Goal: Information Seeking & Learning: Learn about a topic

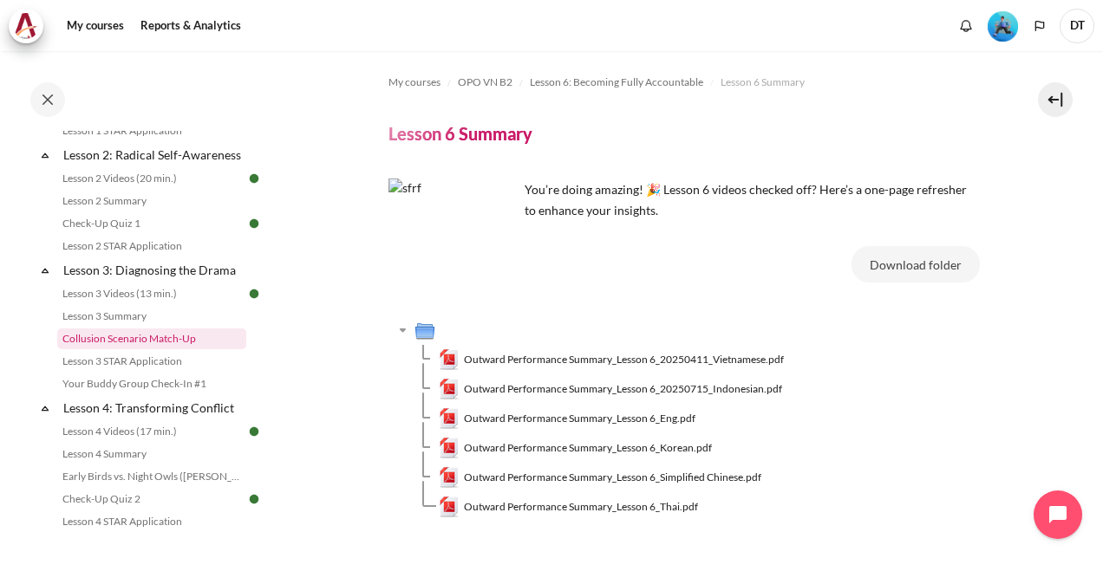
scroll to position [433, 0]
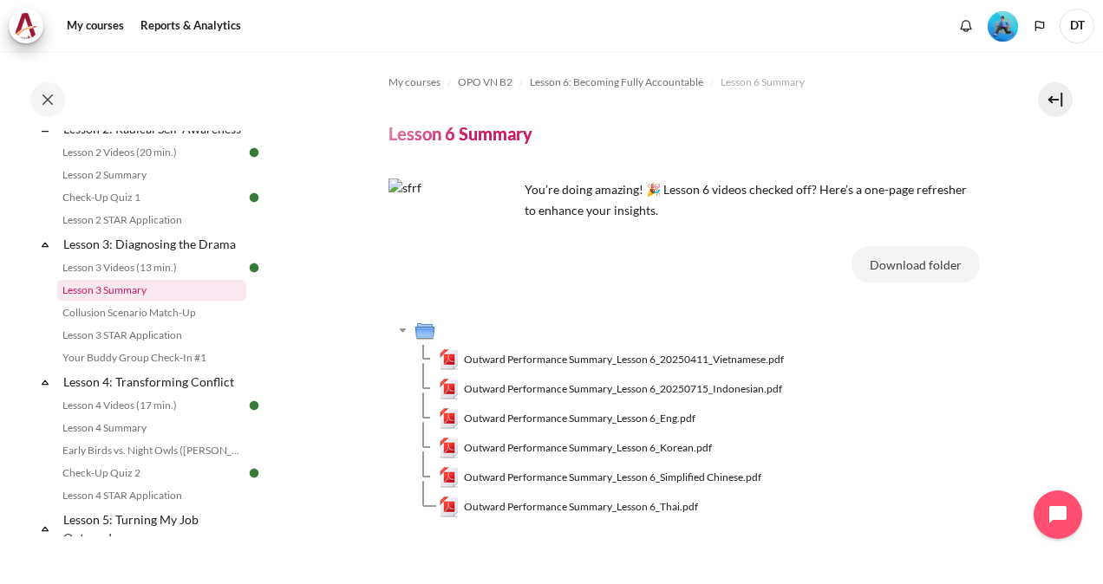
click at [133, 301] on link "Lesson 3 Summary" at bounding box center [151, 290] width 189 height 21
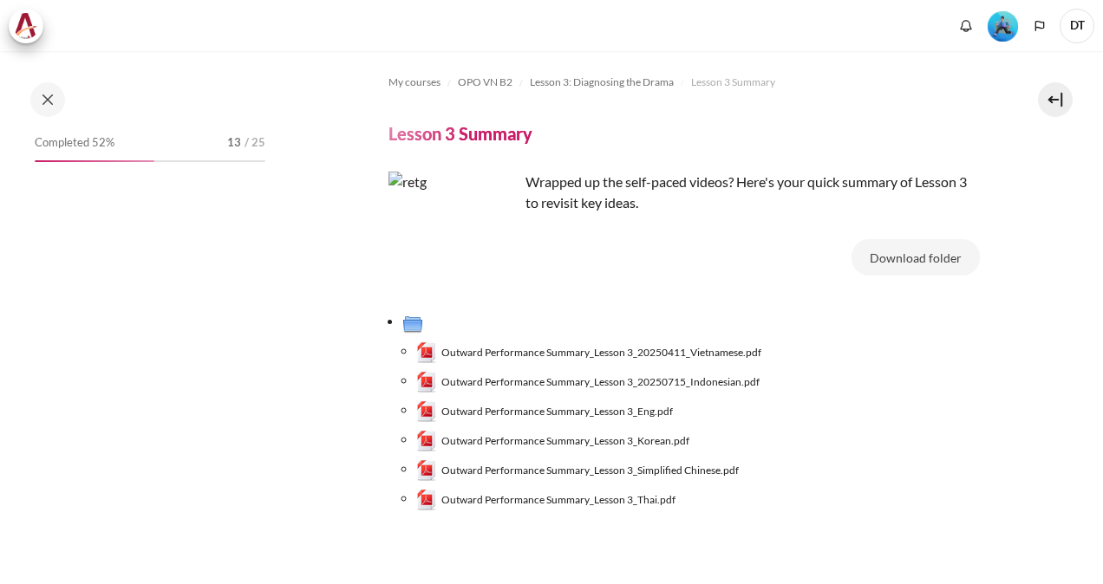
click at [597, 352] on span "Outward Performance Summary_Lesson 3_20250411_Vietnamese.pdf" at bounding box center [601, 353] width 320 height 16
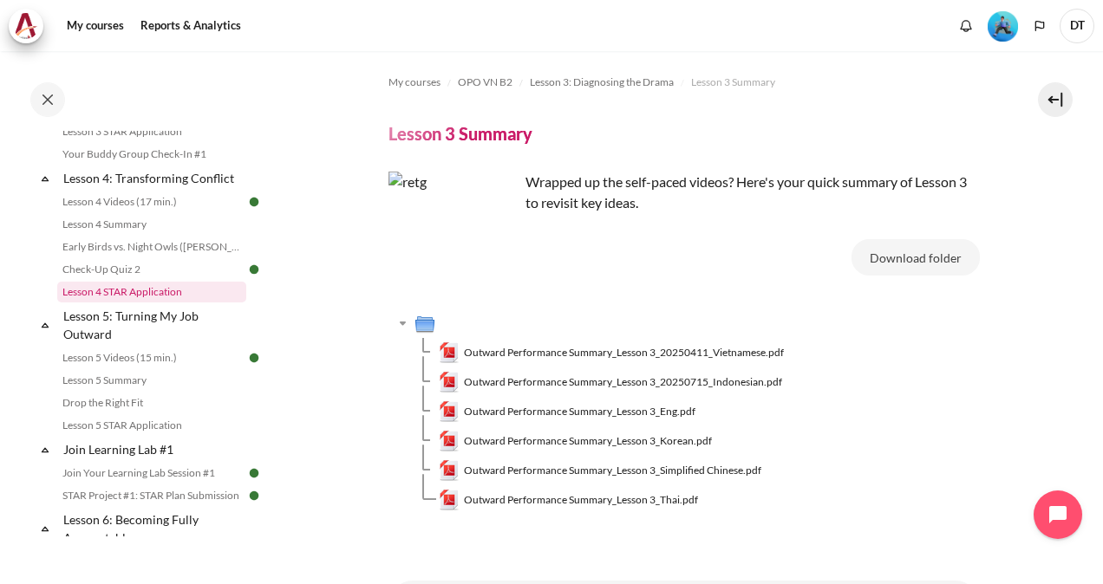
scroll to position [668, 0]
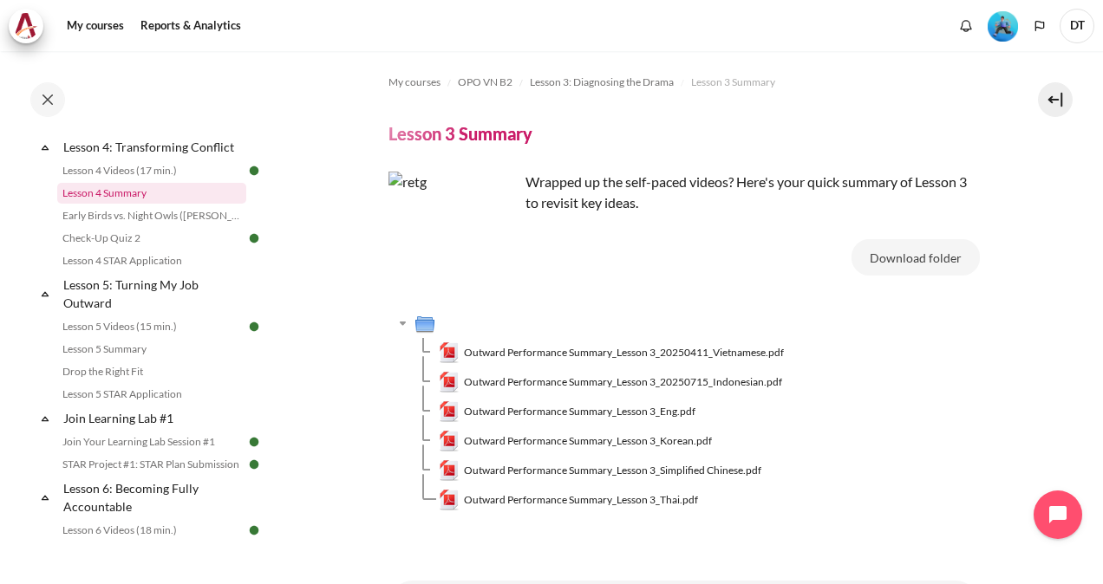
click at [127, 204] on link "Lesson 4 Summary" at bounding box center [151, 193] width 189 height 21
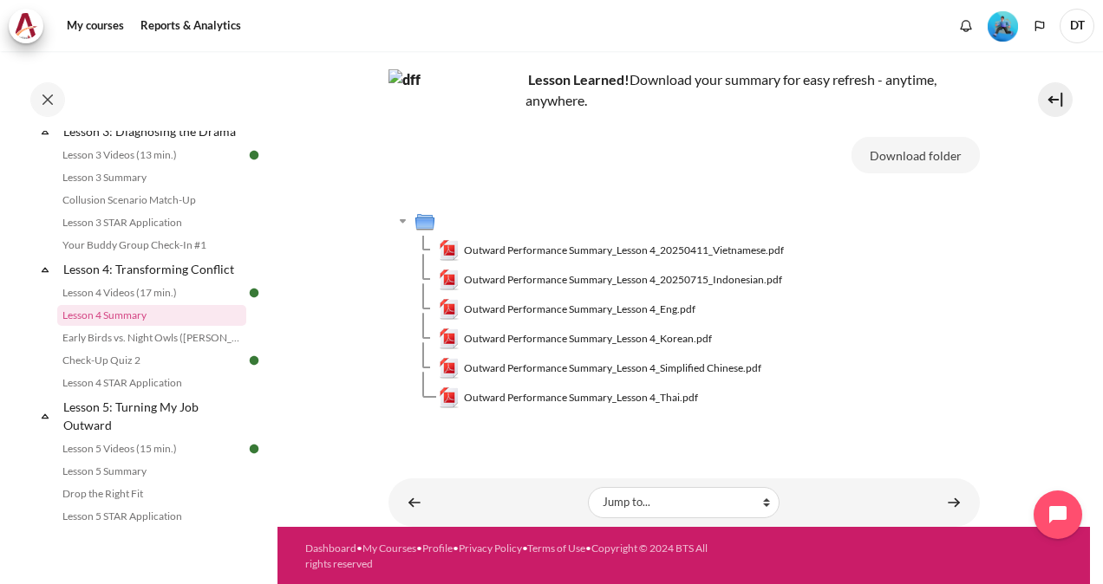
scroll to position [110, 0]
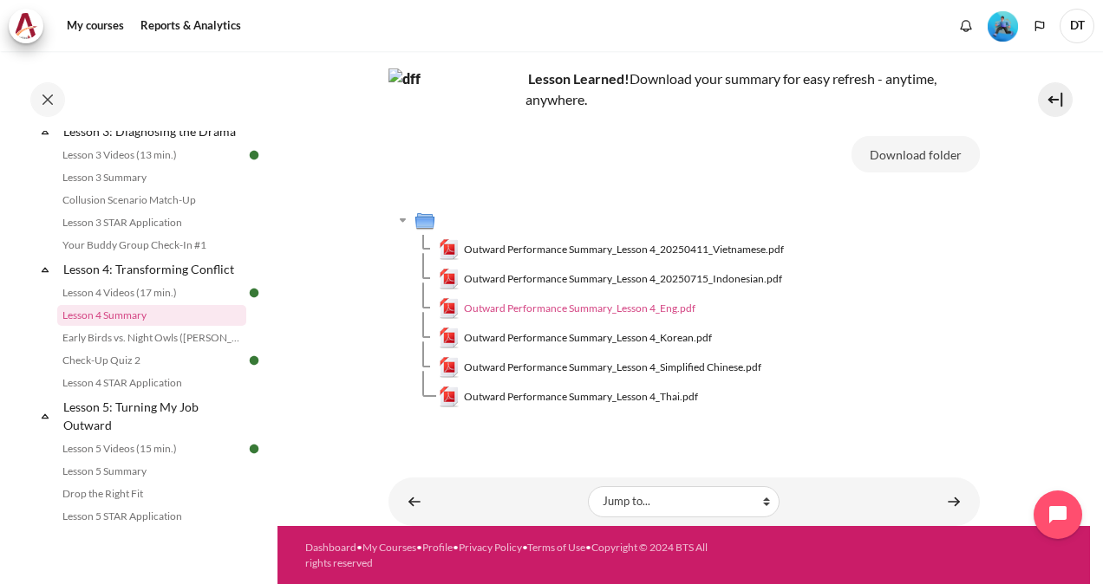
click at [546, 310] on span "Outward Performance Summary_Lesson 4_Eng.pdf" at bounding box center [579, 309] width 231 height 16
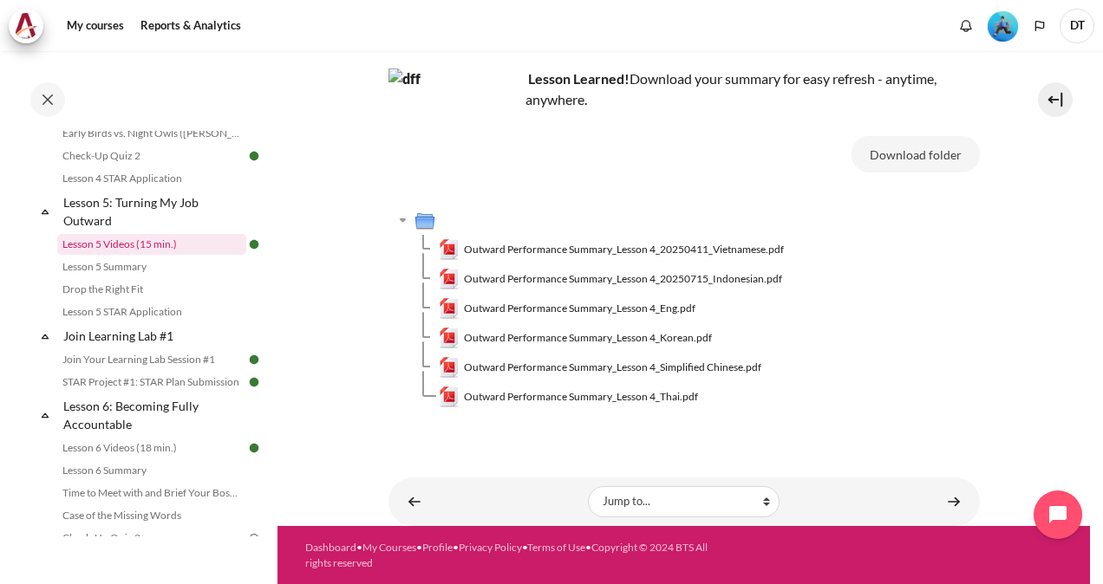
scroll to position [806, 0]
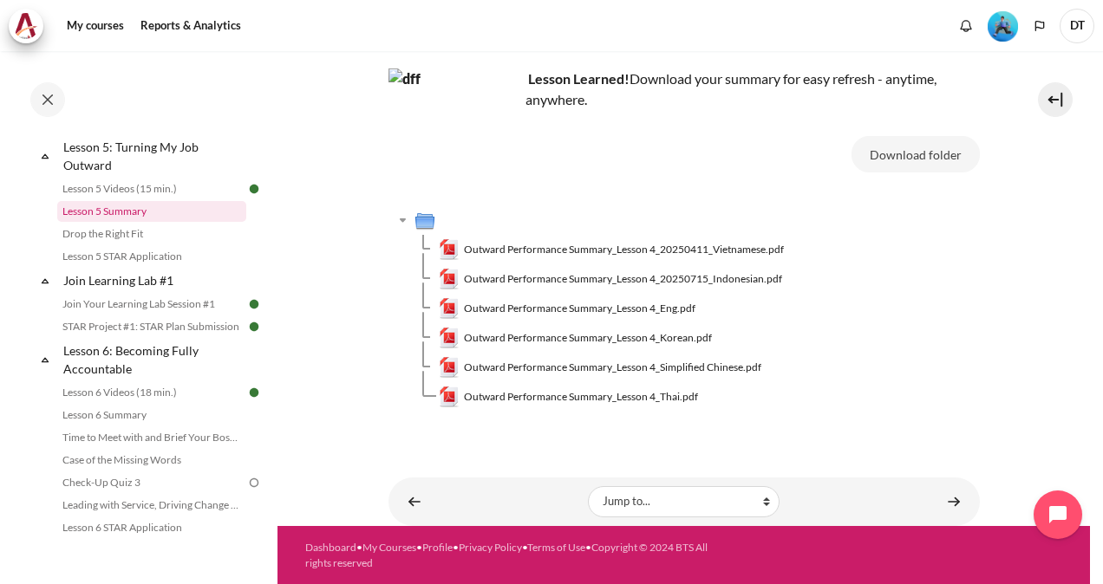
drag, startPoint x: 125, startPoint y: 229, endPoint x: 140, endPoint y: 231, distance: 15.7
click at [125, 222] on link "Lesson 5 Summary" at bounding box center [151, 211] width 189 height 21
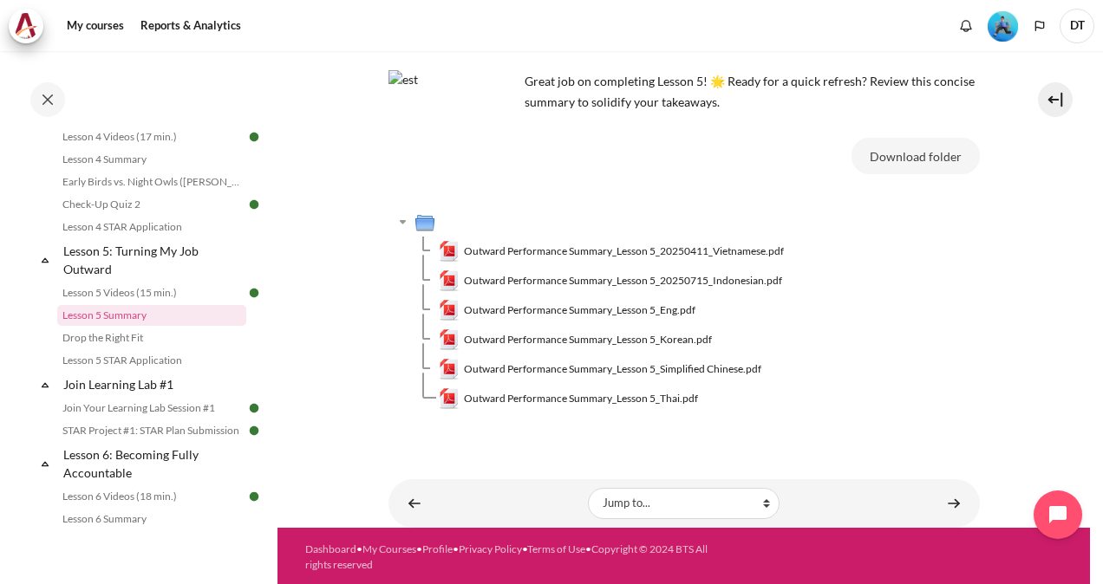
scroll to position [110, 0]
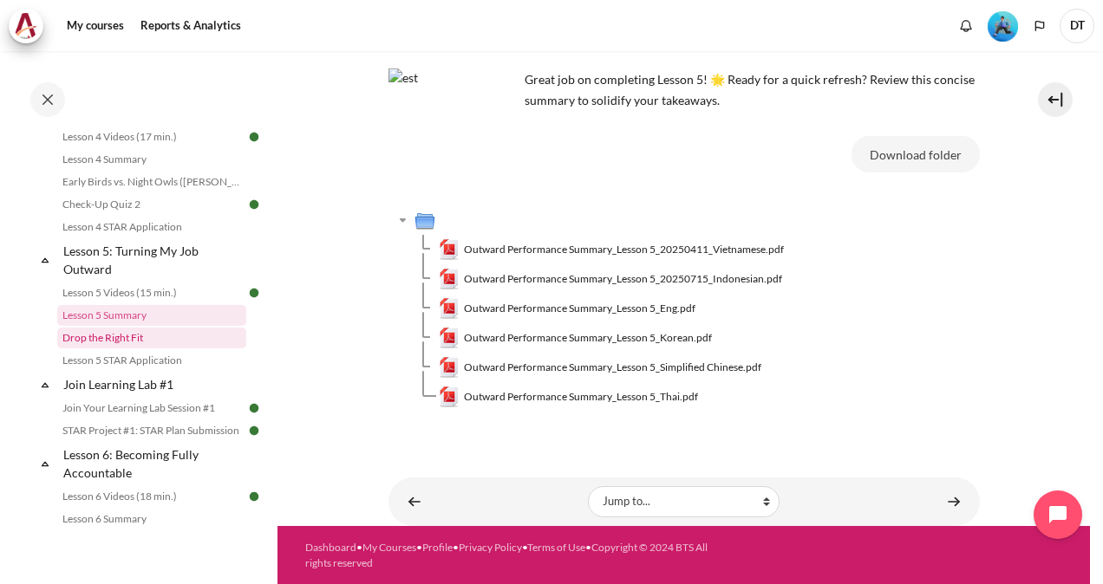
click at [109, 348] on link "Drop the Right Fit" at bounding box center [151, 338] width 189 height 21
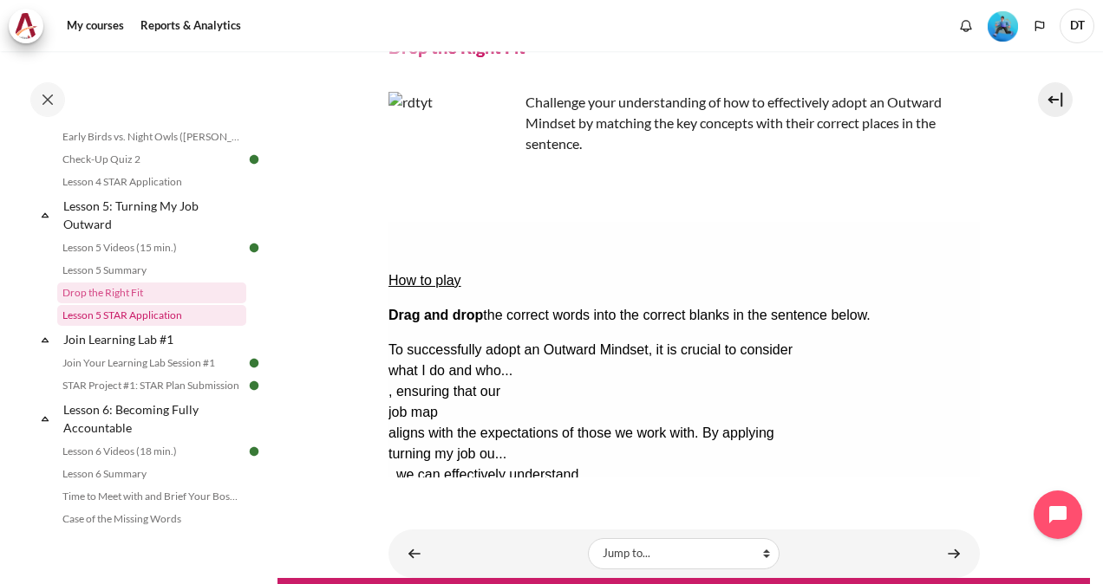
scroll to position [725, 0]
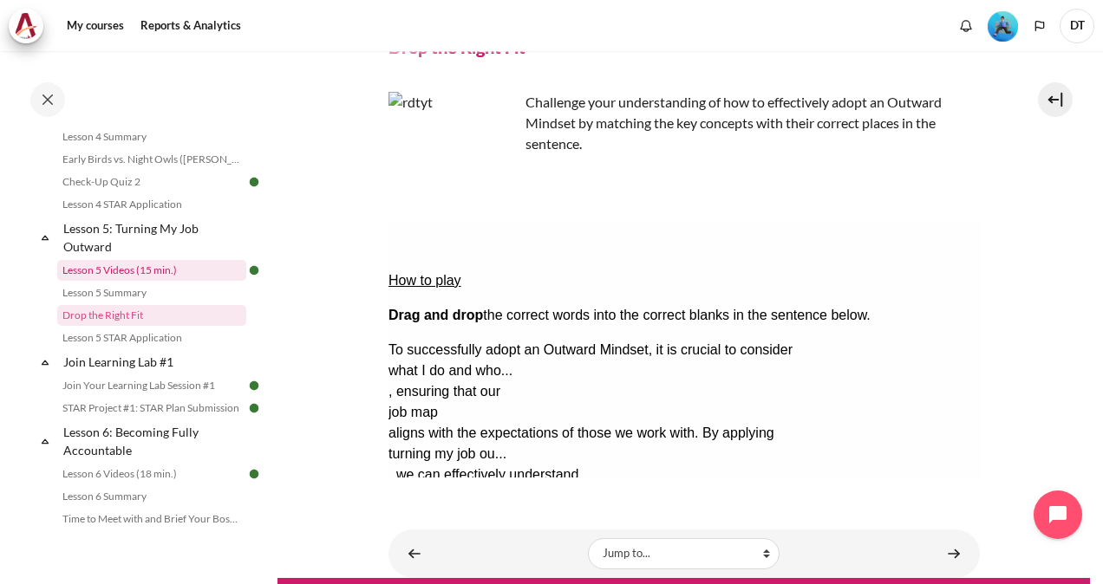
click at [109, 281] on link "Lesson 5 Videos (15 min.)" at bounding box center [151, 270] width 189 height 21
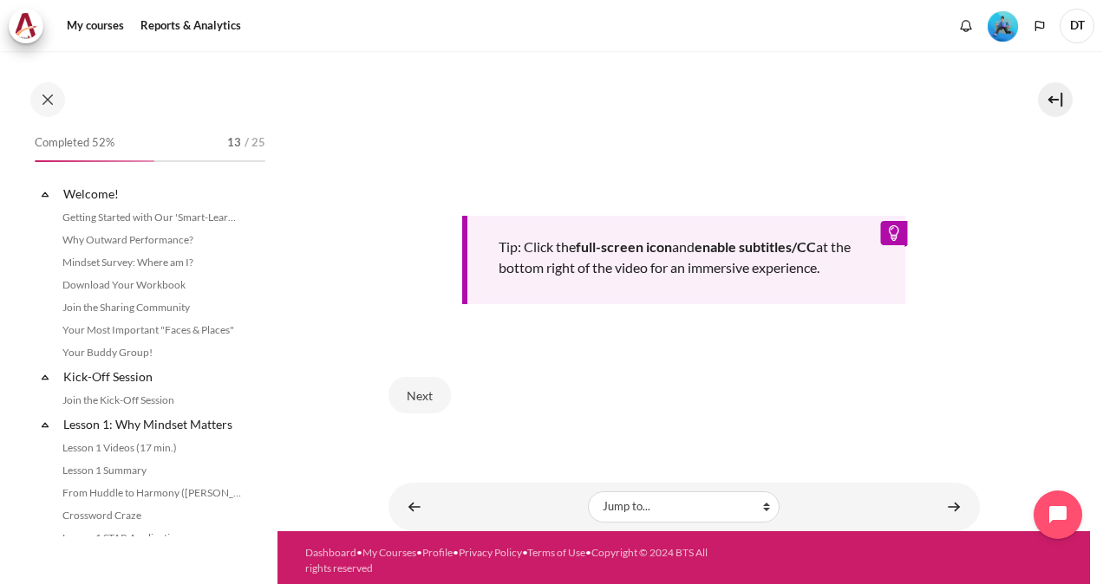
scroll to position [680, 0]
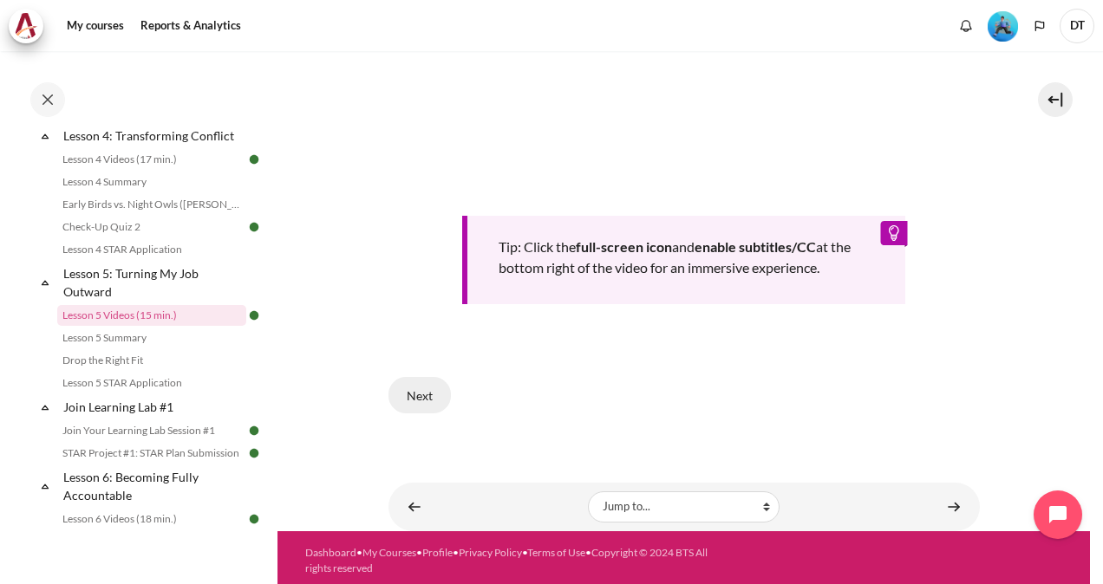
click at [420, 395] on button "Next" at bounding box center [419, 395] width 62 height 36
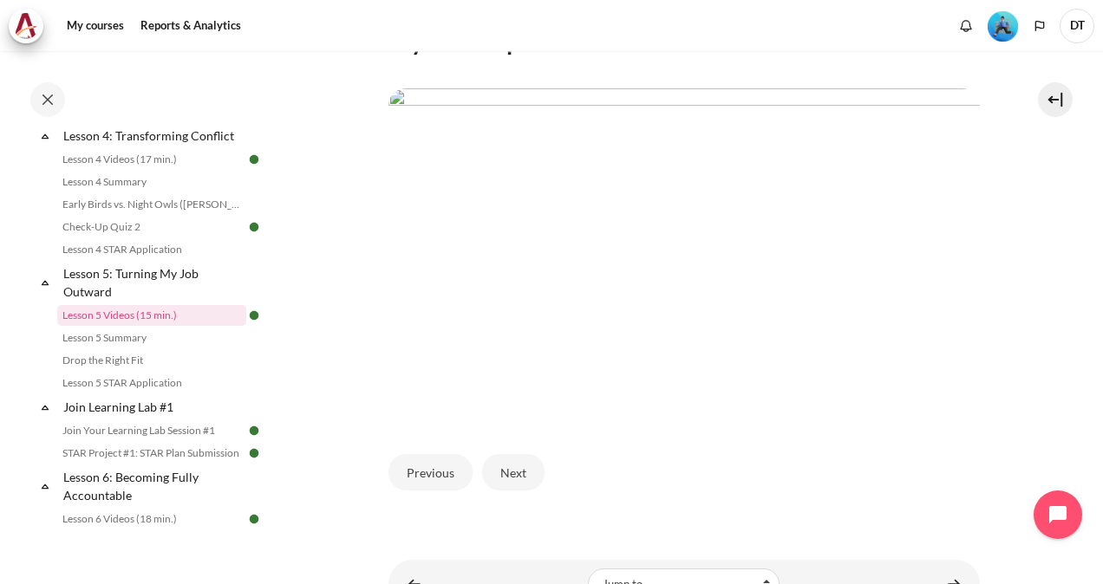
scroll to position [347, 0]
